Goal: Task Accomplishment & Management: Use online tool/utility

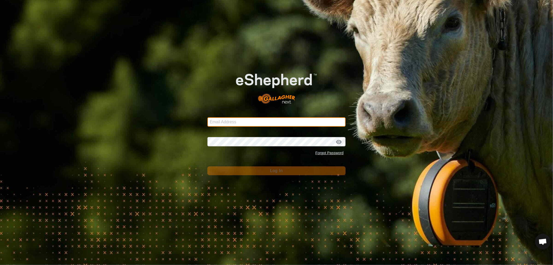
click at [225, 125] on input "Email Address" at bounding box center [277, 121] width 138 height 9
type input "[EMAIL_ADDRESS][DOMAIN_NAME]"
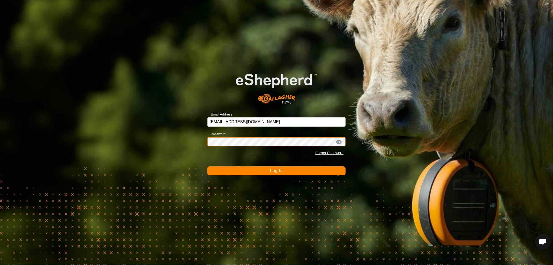
click at [208, 166] on button "Log In" at bounding box center [277, 170] width 138 height 9
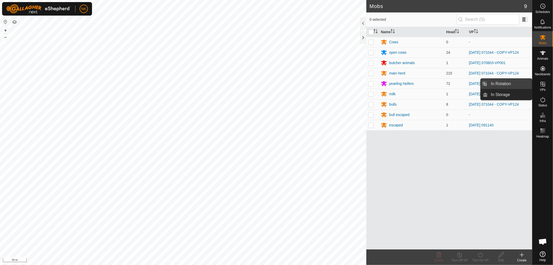
click at [501, 83] on link "In Rotation" at bounding box center [510, 84] width 44 height 10
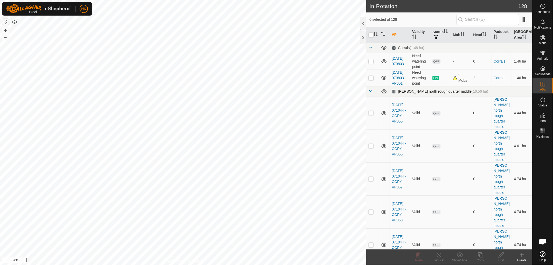
click at [371, 93] on span at bounding box center [371, 91] width 4 height 4
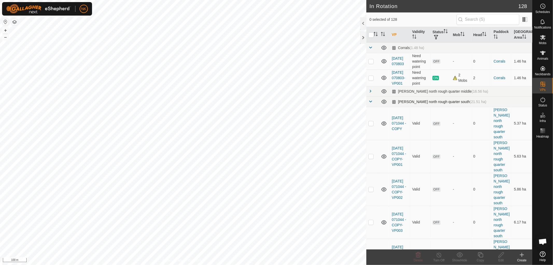
click at [370, 103] on span at bounding box center [371, 101] width 4 height 4
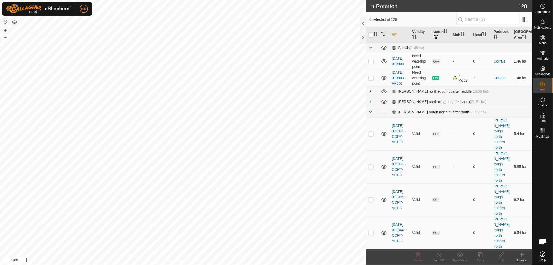
click at [370, 114] on span at bounding box center [371, 112] width 4 height 4
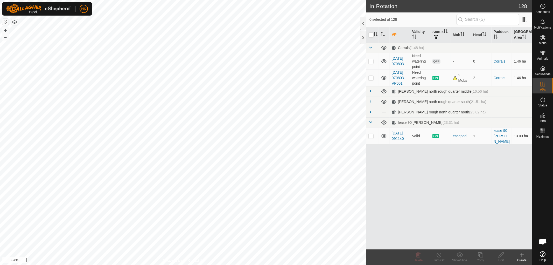
click at [371, 144] on td at bounding box center [373, 136] width 12 height 17
click at [373, 138] on p-checkbox at bounding box center [371, 136] width 5 height 4
checkbox input "false"
click at [422, 32] on th "Validity" at bounding box center [420, 35] width 20 height 16
click at [439, 30] on th "Status" at bounding box center [441, 35] width 20 height 16
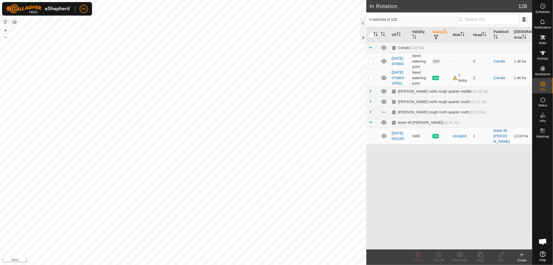
click at [438, 36] on span "button" at bounding box center [436, 37] width 4 height 4
click at [441, 65] on input "ON" at bounding box center [442, 64] width 5 height 5
checkbox input "true"
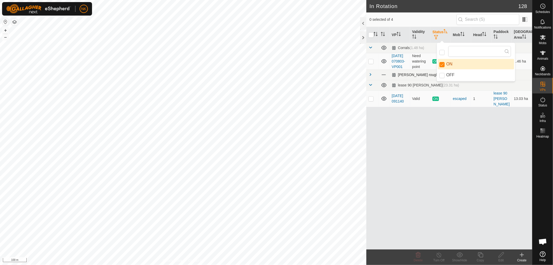
click at [370, 77] on span at bounding box center [371, 74] width 4 height 4
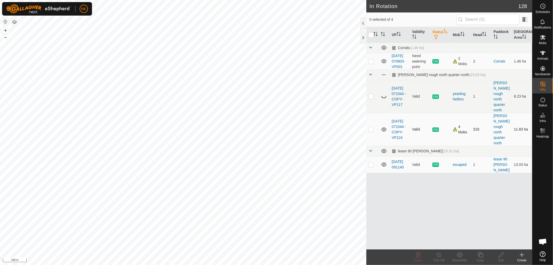
click at [372, 130] on td at bounding box center [373, 129] width 12 height 33
checkbox input "true"
click at [479, 253] on icon at bounding box center [481, 255] width 6 height 6
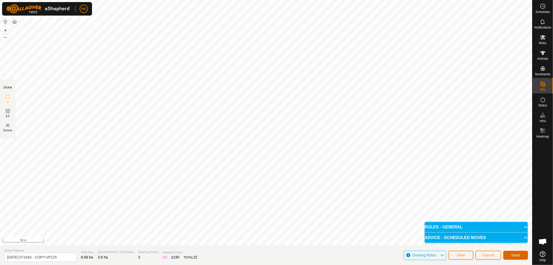
click at [522, 255] on button "Save" at bounding box center [515, 255] width 25 height 9
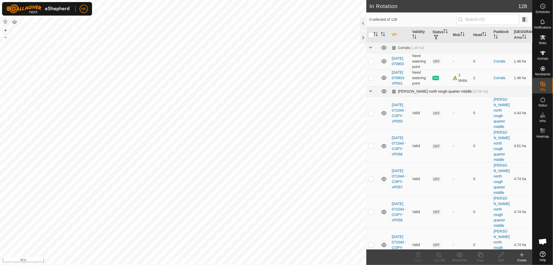
click at [372, 93] on span at bounding box center [371, 91] width 4 height 4
click at [372, 108] on td at bounding box center [373, 112] width 12 height 33
checkbox input "false"
click at [371, 93] on span at bounding box center [371, 91] width 4 height 4
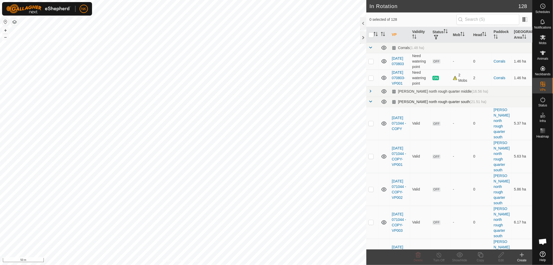
click at [371, 103] on span at bounding box center [371, 101] width 4 height 4
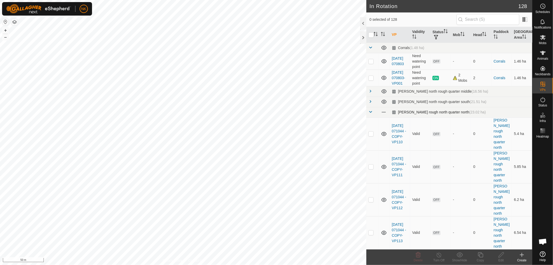
click at [370, 114] on span at bounding box center [371, 112] width 4 height 4
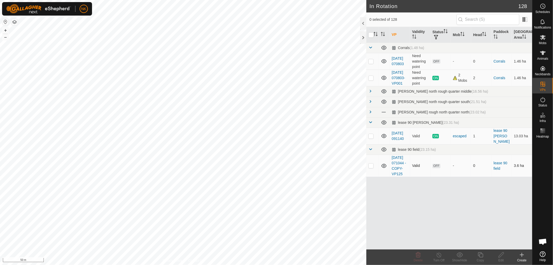
click at [370, 168] on p-checkbox at bounding box center [371, 165] width 5 height 4
checkbox input "false"
click at [546, 40] on es-mob-svg-icon at bounding box center [542, 37] width 9 height 8
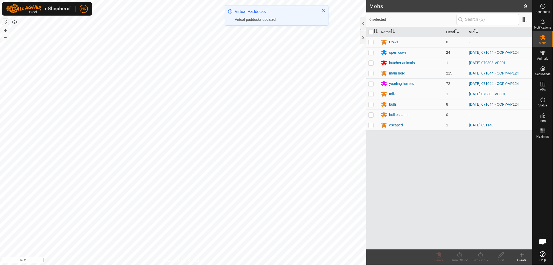
click at [372, 53] on p-checkbox at bounding box center [371, 52] width 5 height 4
checkbox input "true"
click at [370, 73] on p-checkbox at bounding box center [371, 73] width 5 height 4
checkbox input "true"
click at [370, 84] on p-checkbox at bounding box center [371, 83] width 5 height 4
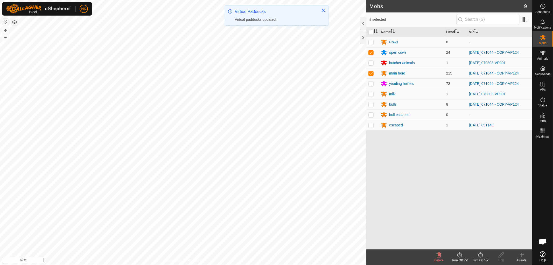
checkbox input "true"
click at [371, 107] on td at bounding box center [373, 104] width 12 height 10
checkbox input "true"
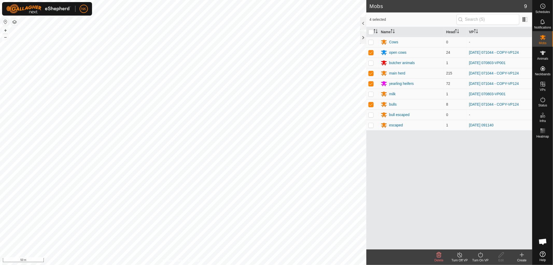
click at [479, 256] on icon at bounding box center [481, 255] width 6 height 6
click at [480, 245] on link "Now" at bounding box center [496, 243] width 51 height 10
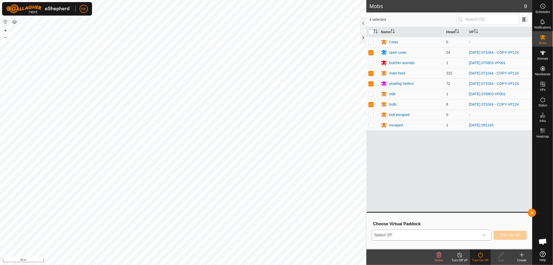
click at [423, 233] on span "Select VP" at bounding box center [425, 235] width 107 height 10
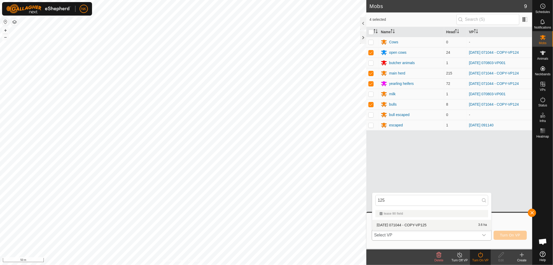
type input "125"
click at [399, 226] on li "[DATE] 071044 - COPY-VP125 3.6 ha" at bounding box center [431, 225] width 119 height 10
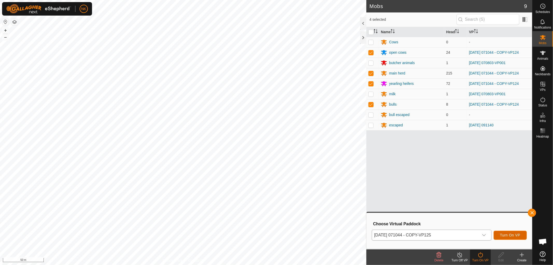
click at [514, 234] on span "Turn On VP" at bounding box center [510, 235] width 20 height 4
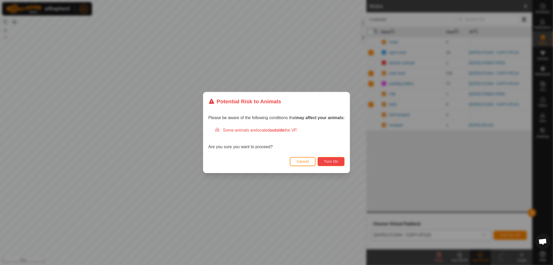
click at [339, 162] on button "Turn On" at bounding box center [331, 161] width 27 height 9
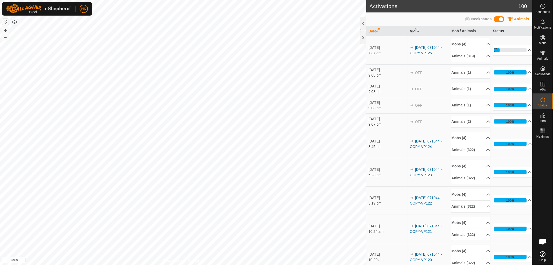
click at [500, 50] on p-accordion-header "17%" at bounding box center [512, 50] width 39 height 10
click at [501, 50] on div "27%" at bounding box center [510, 50] width 33 height 4
